Goal: Task Accomplishment & Management: Complete application form

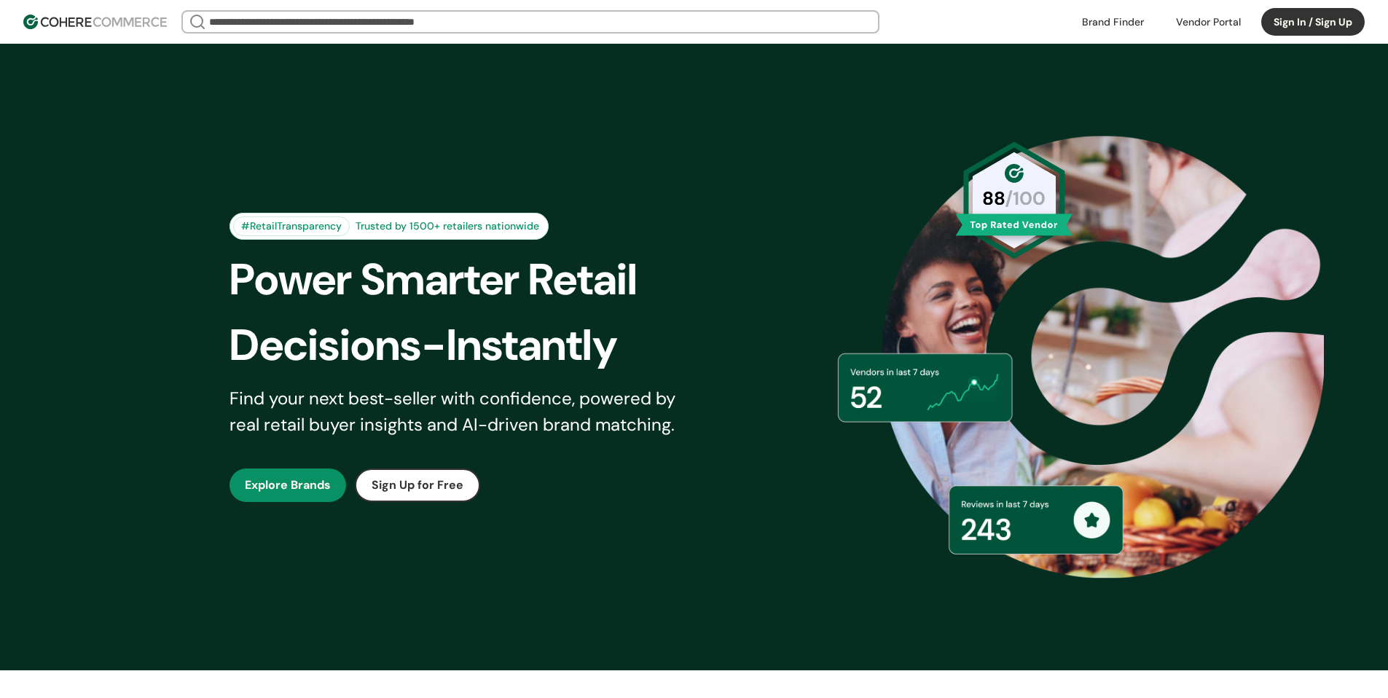
click at [1103, 20] on link at bounding box center [1112, 22] width 79 height 22
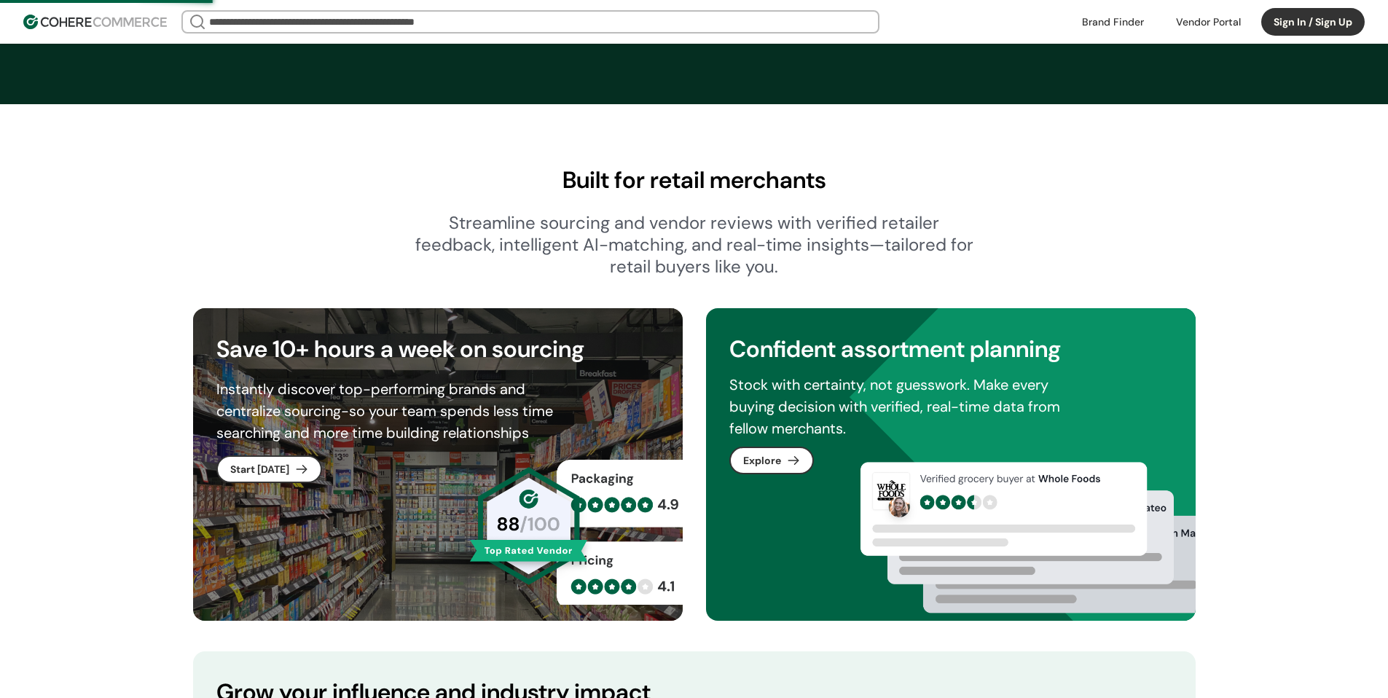
scroll to position [861, 0]
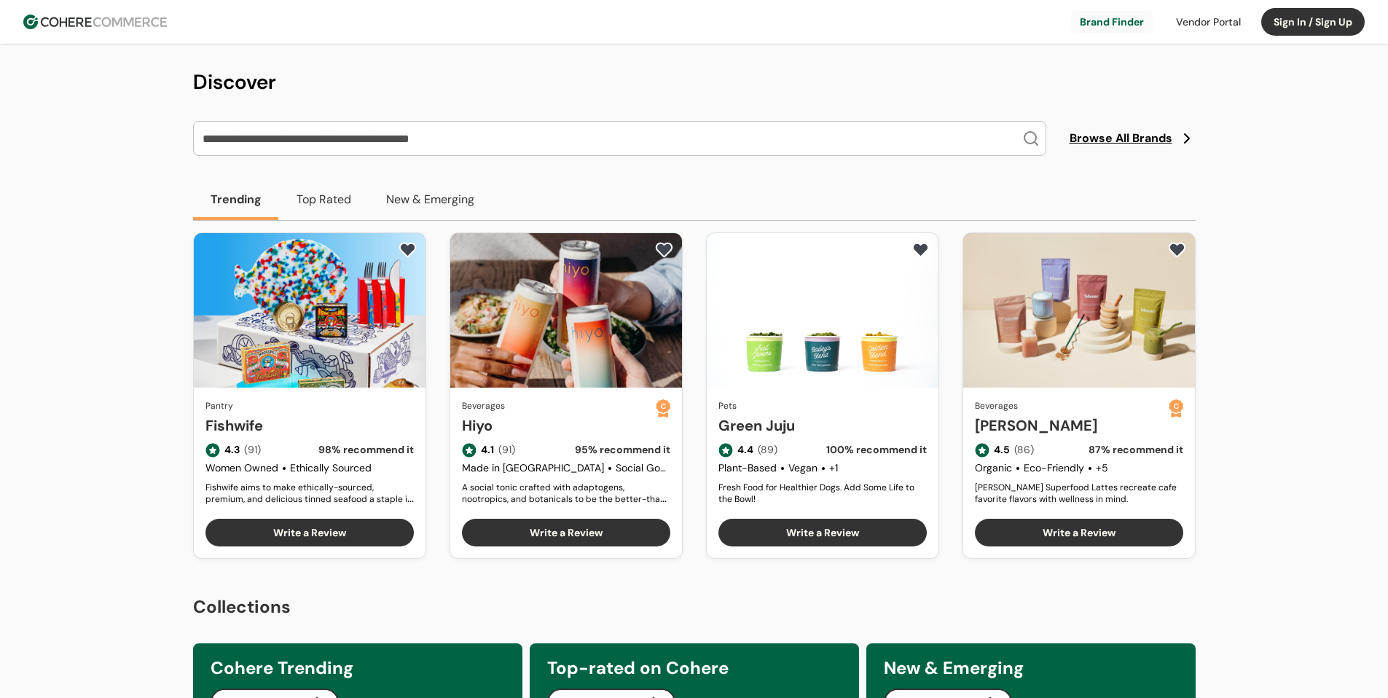
click at [330, 195] on button "Top Rated" at bounding box center [324, 199] width 90 height 41
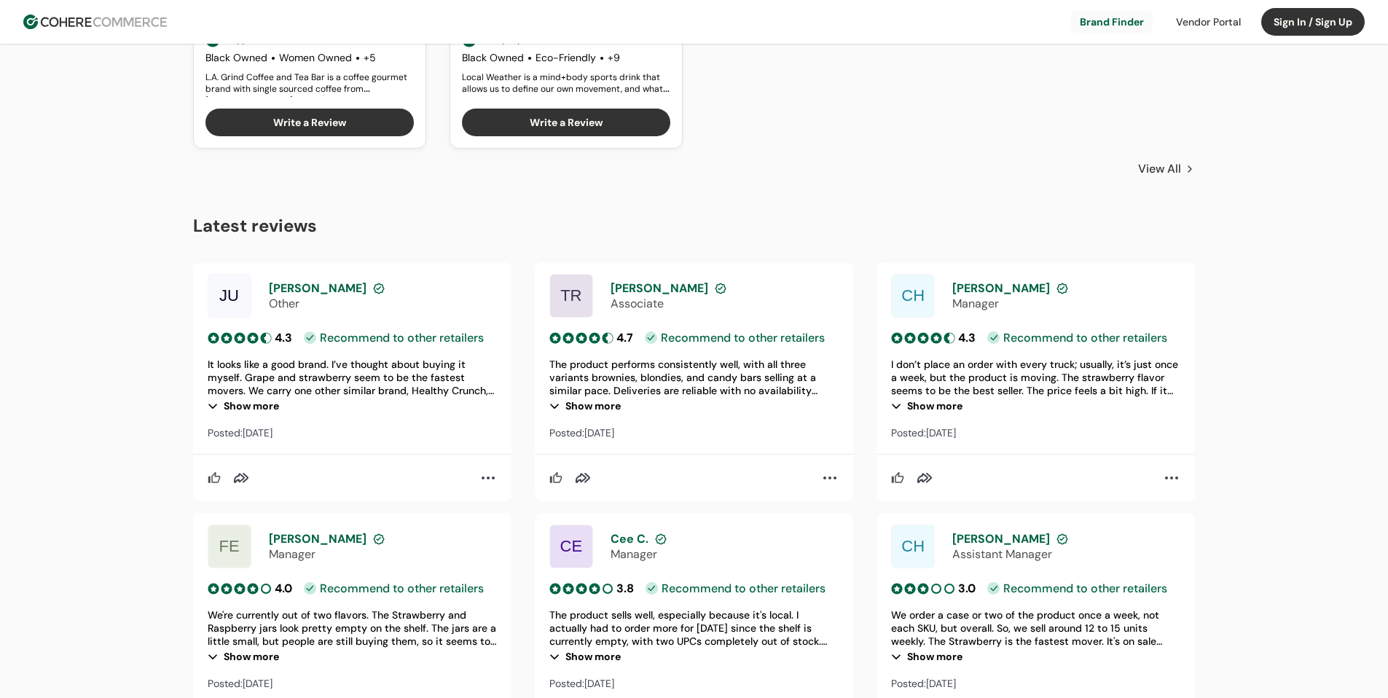
scroll to position [985, 0]
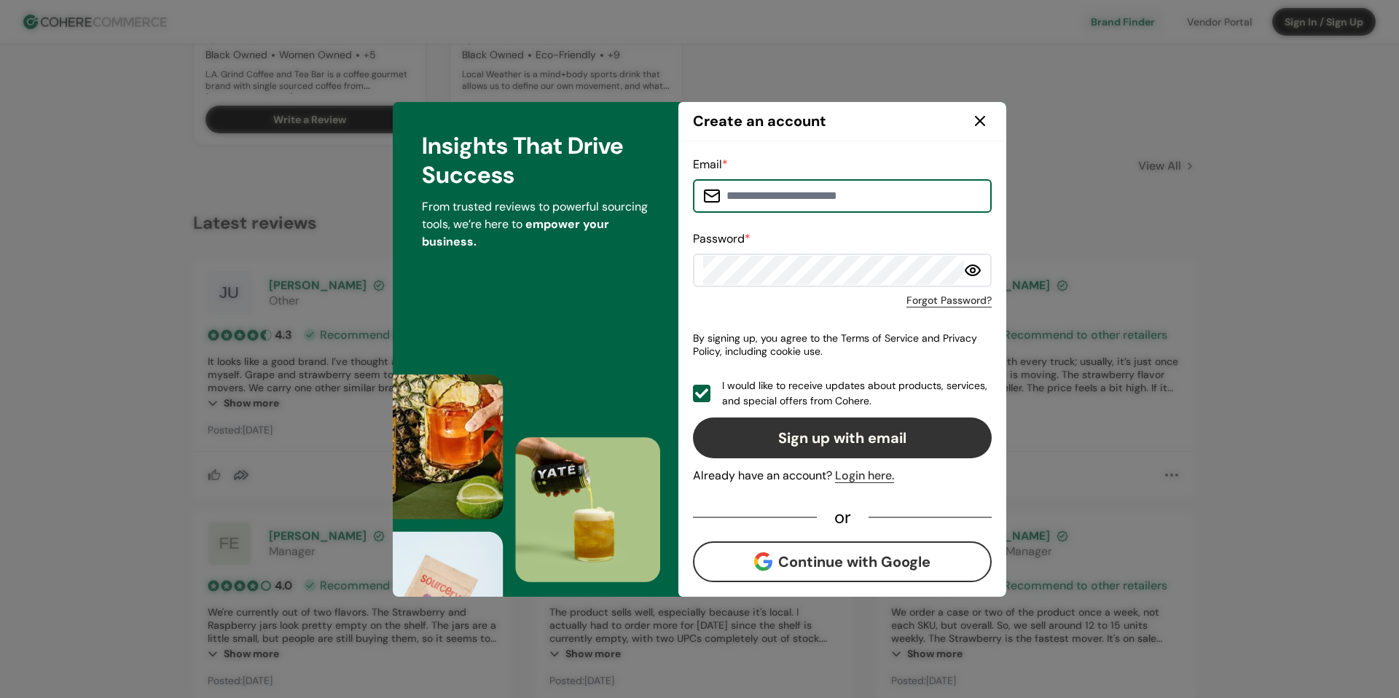
click at [981, 122] on icon at bounding box center [980, 121] width 9 height 9
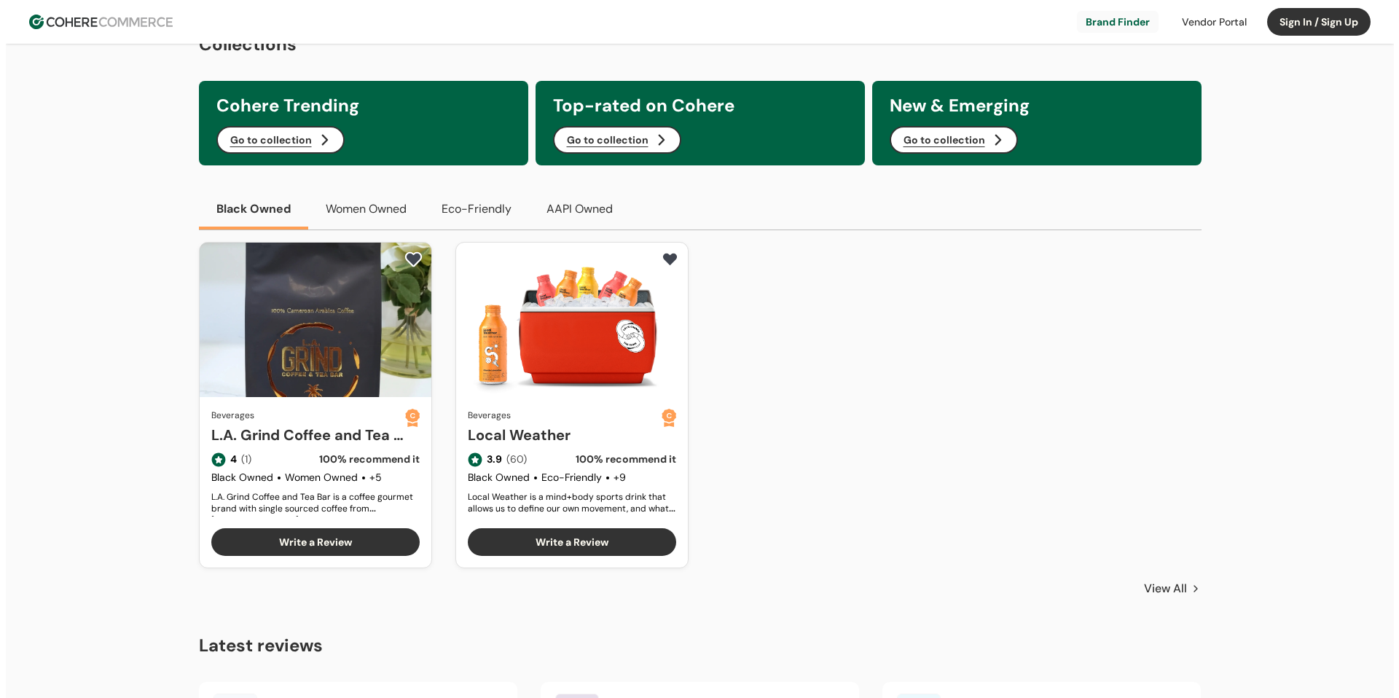
scroll to position [550, 0]
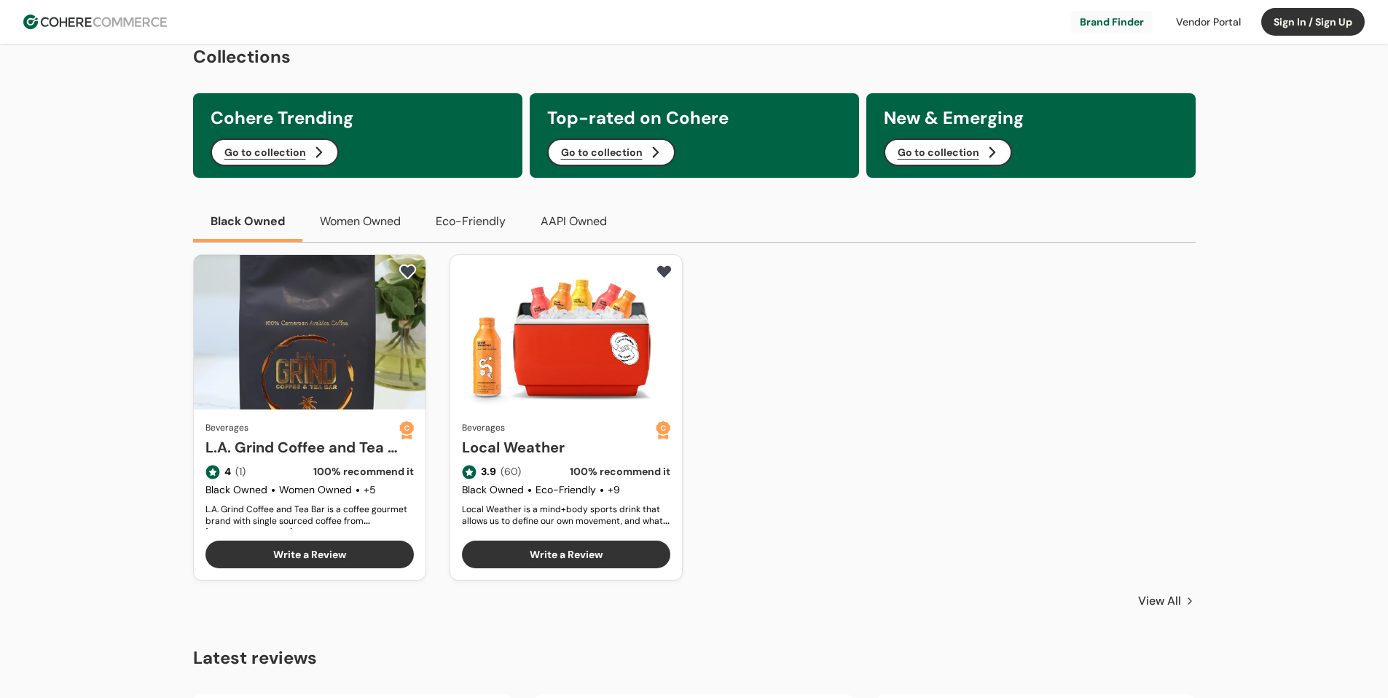
click at [1210, 21] on div at bounding box center [1208, 22] width 82 height 22
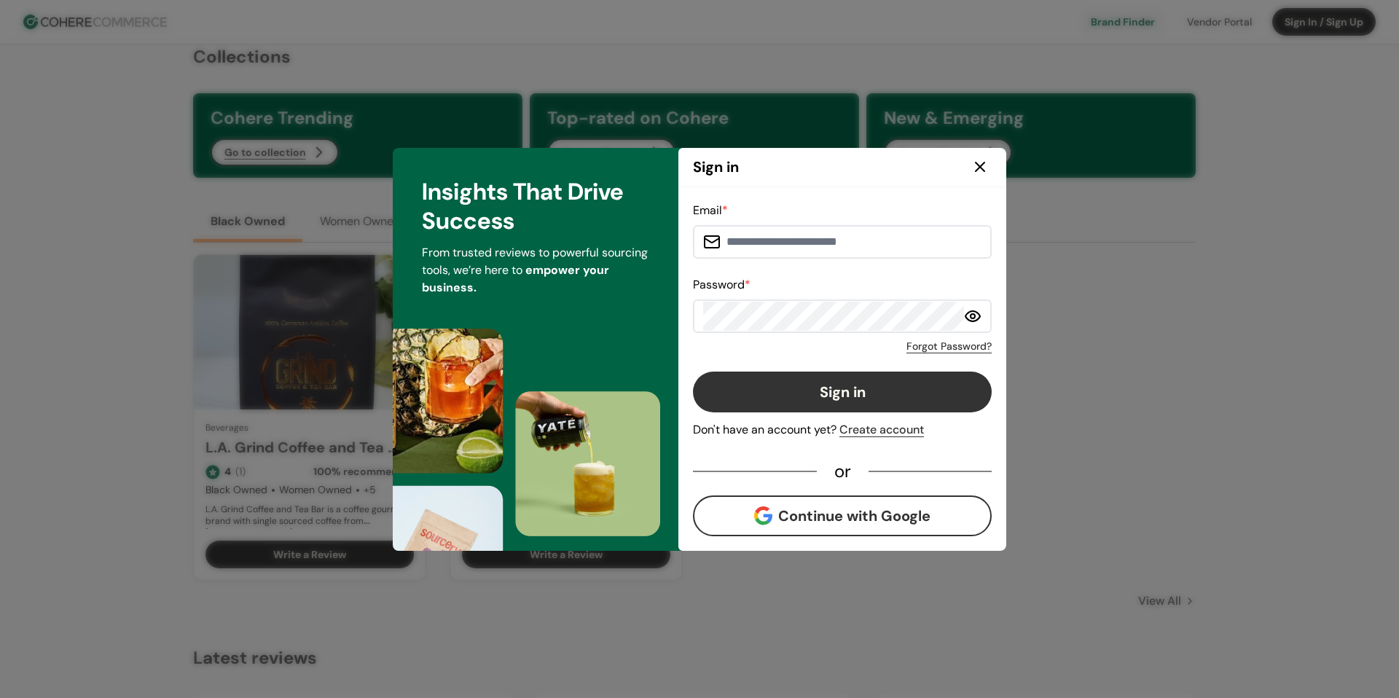
click at [826, 512] on button "Continue with Google" at bounding box center [842, 516] width 299 height 41
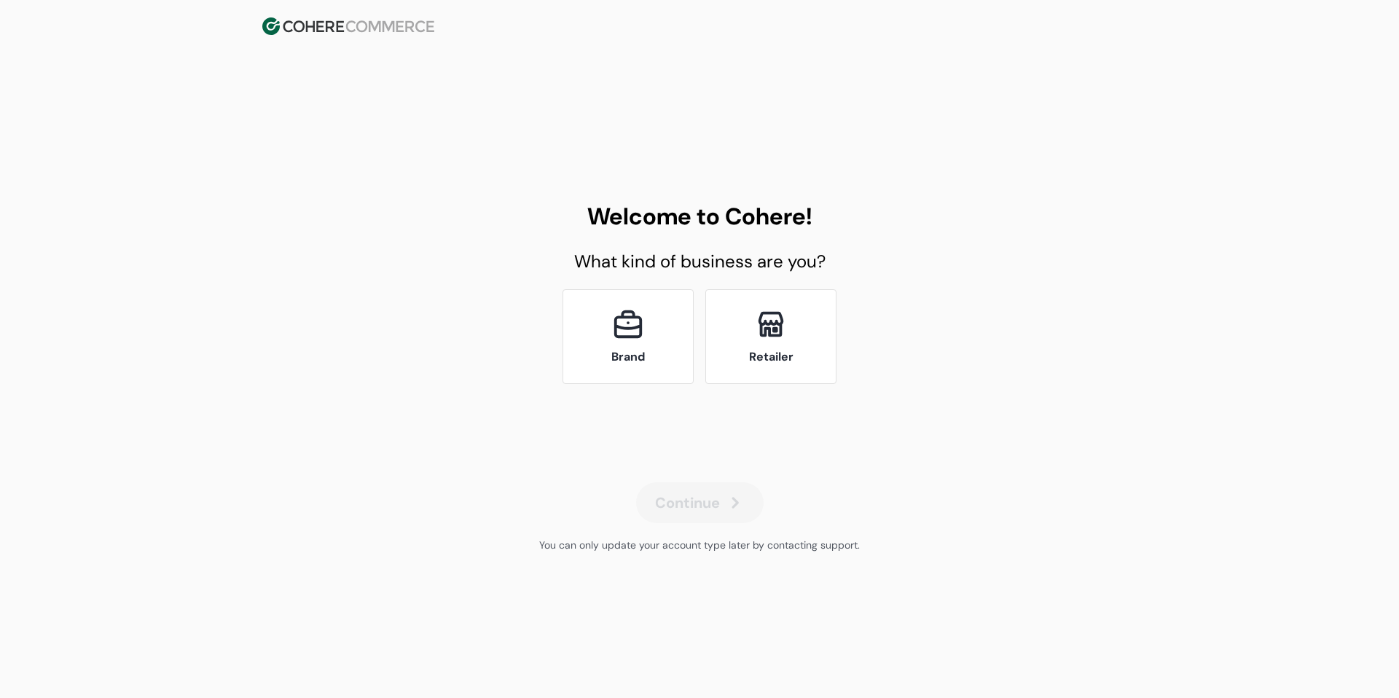
click at [635, 337] on div at bounding box center [628, 325] width 34 height 34
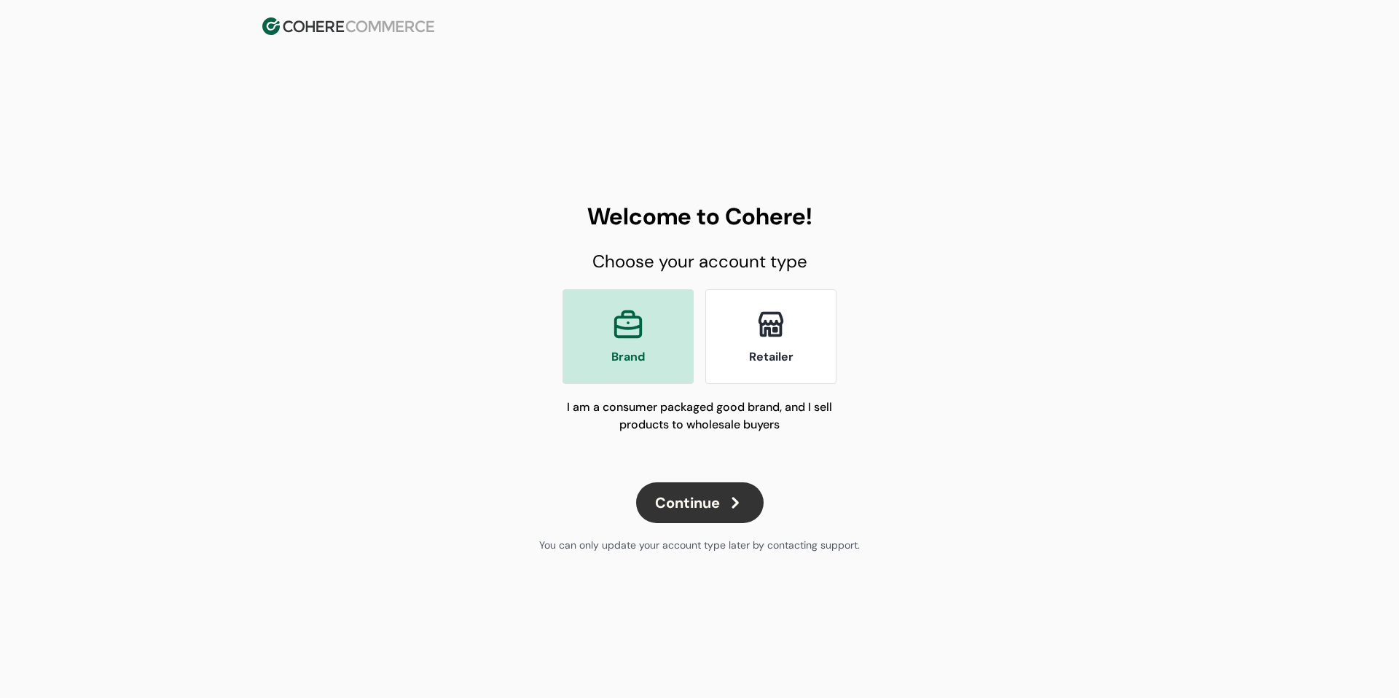
click at [686, 511] on button "Continue" at bounding box center [700, 502] width 128 height 41
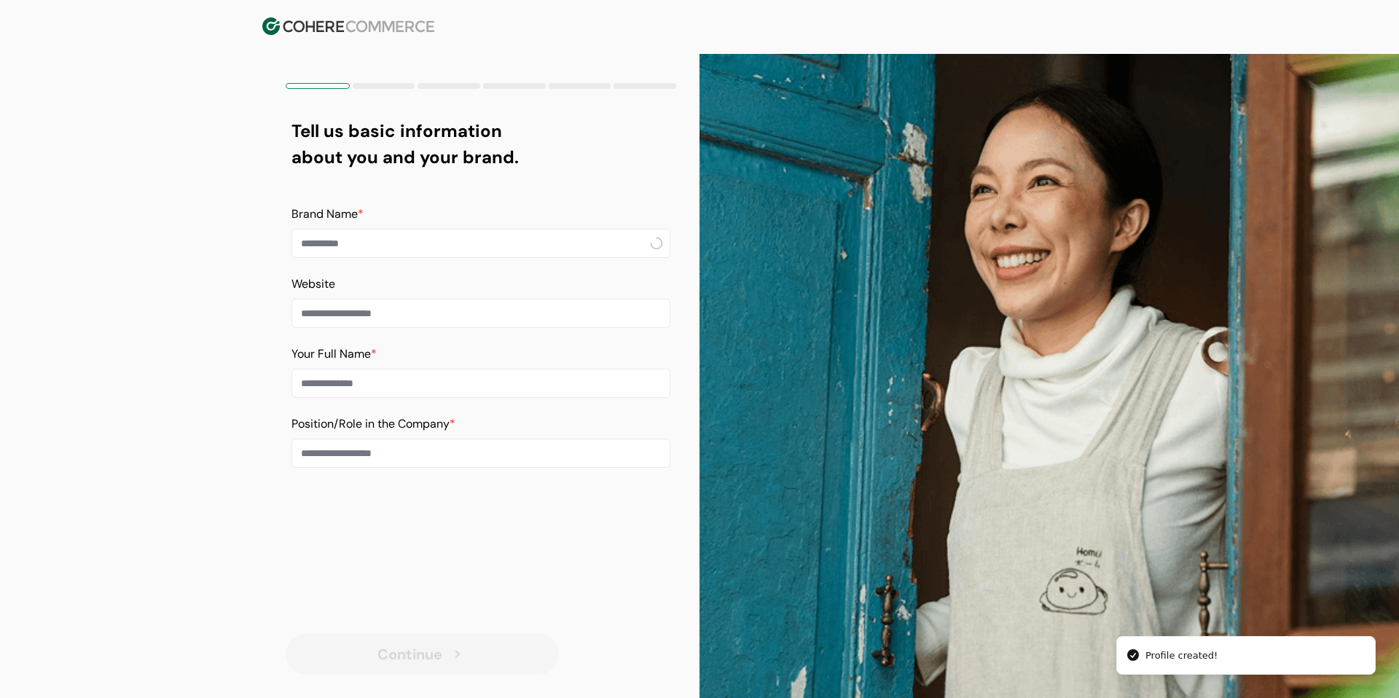
click at [404, 253] on input at bounding box center [480, 243] width 379 height 29
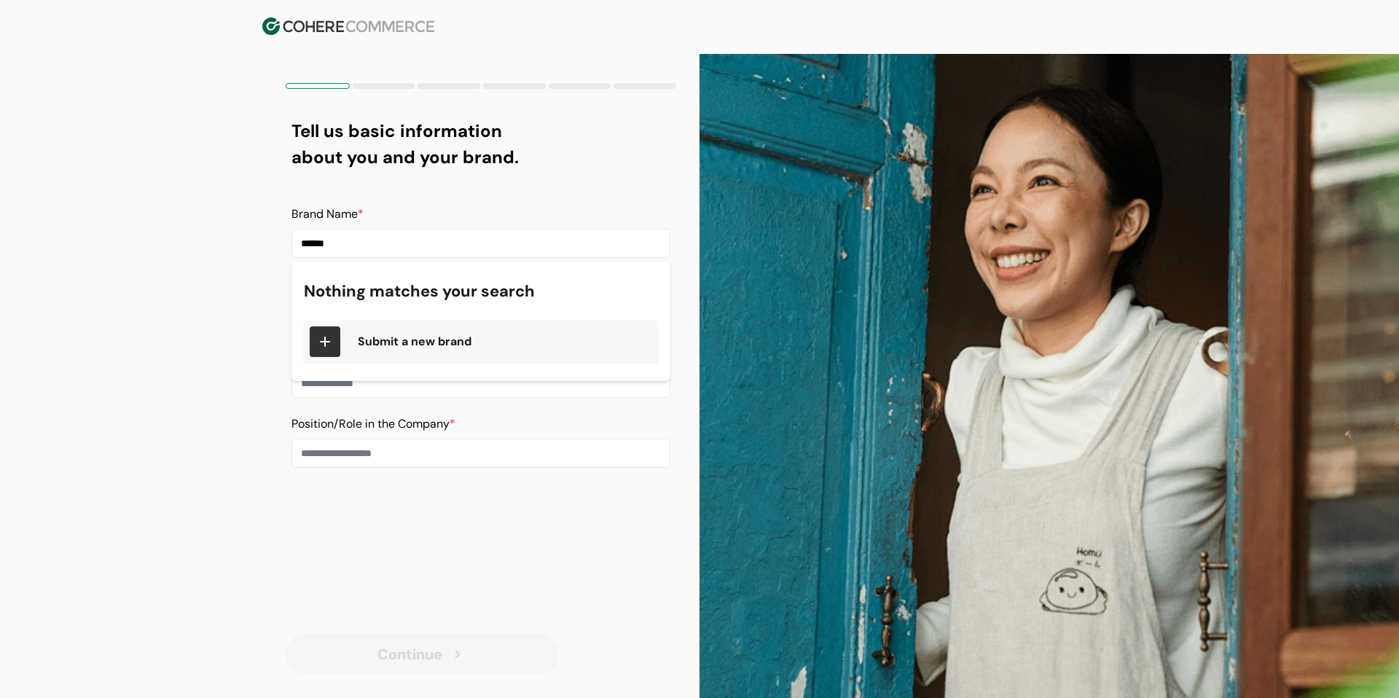
type input "******"
click at [383, 346] on p "Submit a new brand" at bounding box center [415, 341] width 114 height 17
click at [361, 318] on input at bounding box center [480, 313] width 379 height 29
